Goal: Information Seeking & Learning: Learn about a topic

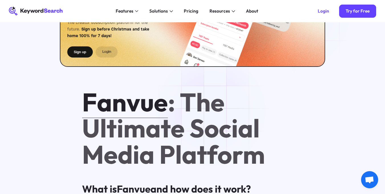
scroll to position [171, 0]
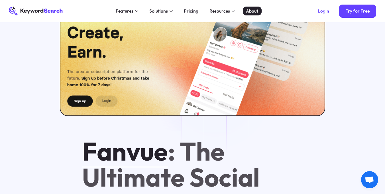
click at [253, 12] on div "About" at bounding box center [252, 11] width 12 height 7
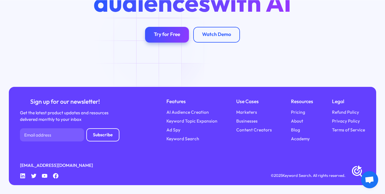
scroll to position [1112, 0]
